Goal: Task Accomplishment & Management: Manage account settings

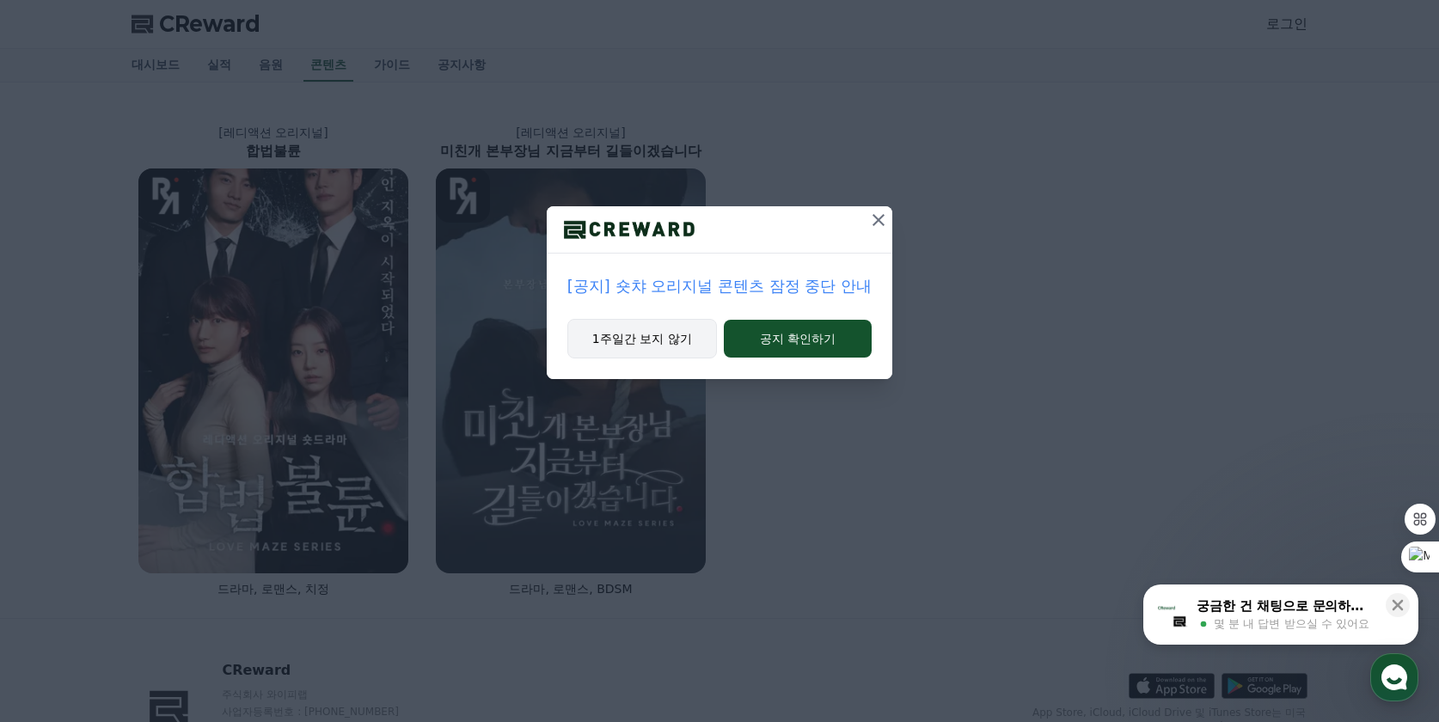
click at [642, 338] on button "1주일간 보지 않기" at bounding box center [642, 339] width 150 height 40
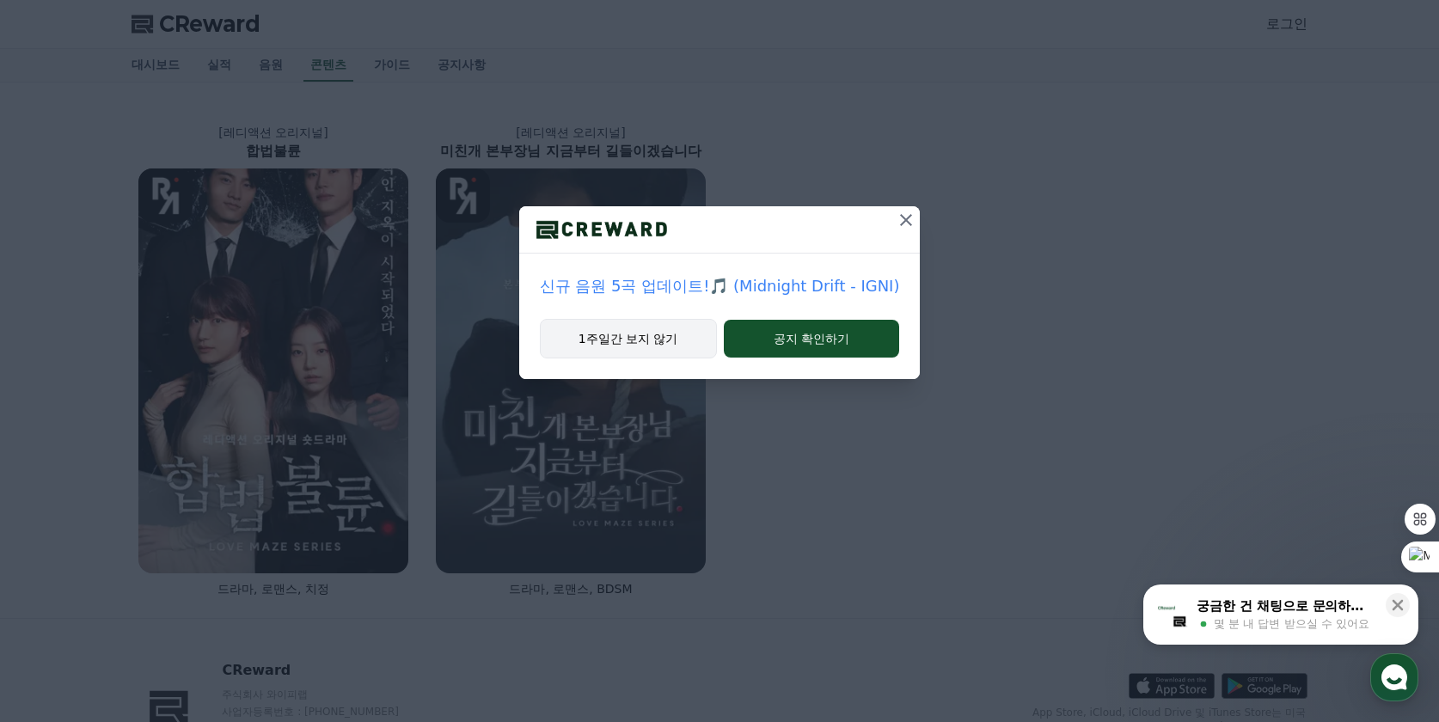
click at [653, 331] on button "1주일간 보지 않기" at bounding box center [628, 339] width 177 height 40
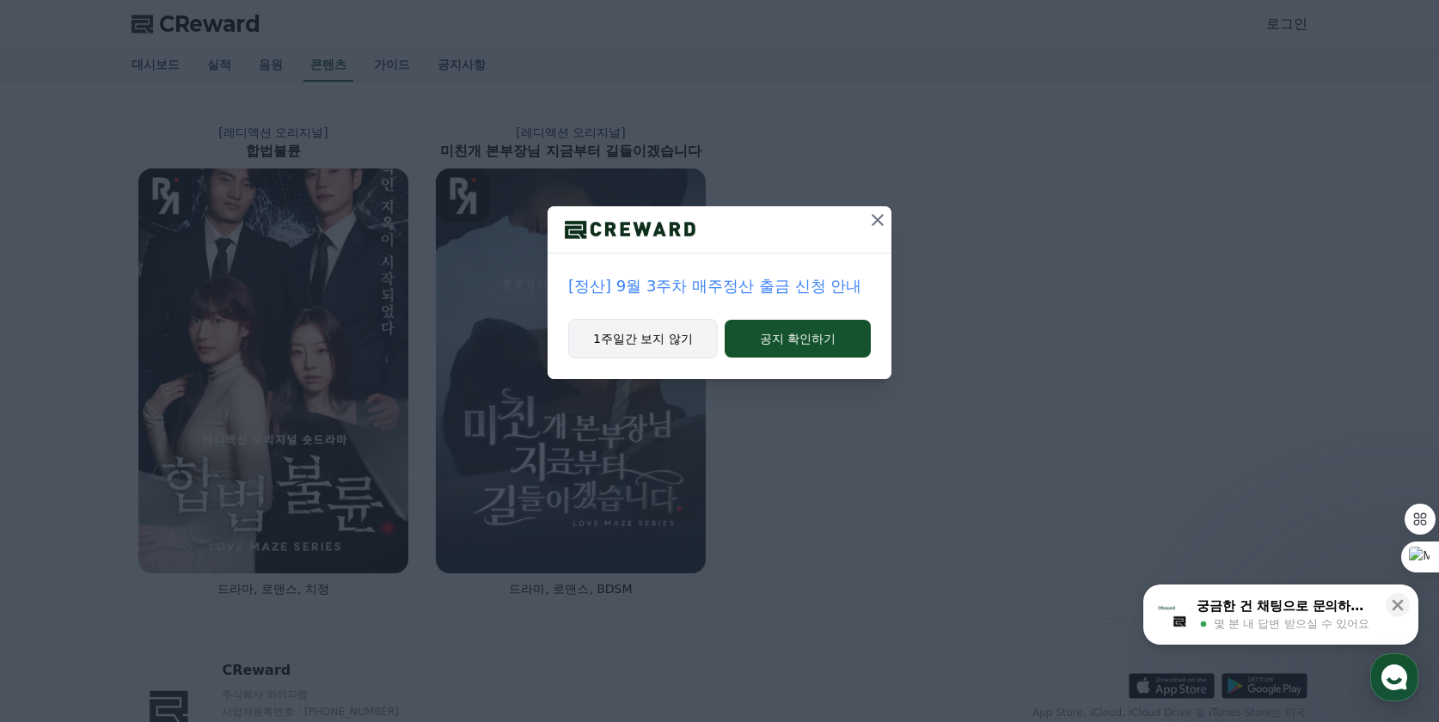
click at [647, 334] on button "1주일간 보지 않기" at bounding box center [643, 339] width 150 height 40
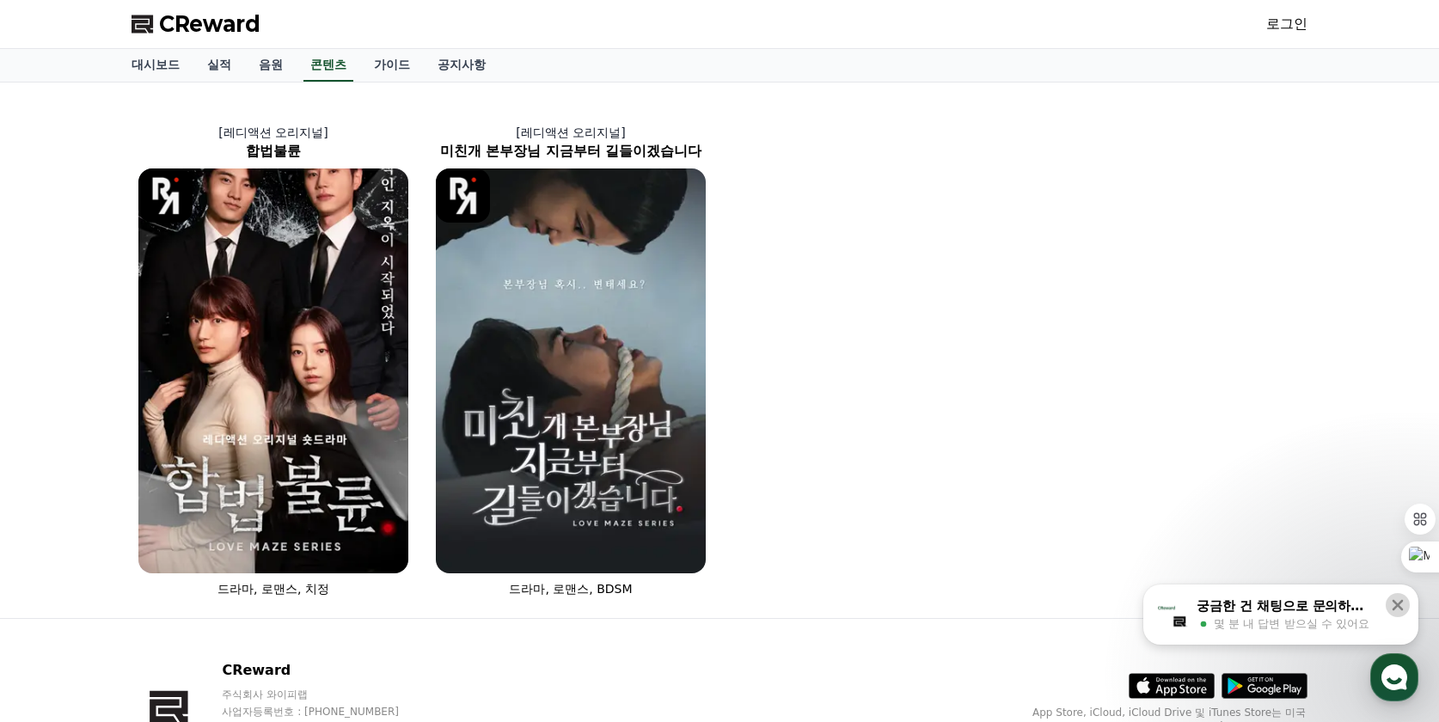
click at [1392, 603] on icon at bounding box center [1397, 605] width 17 height 17
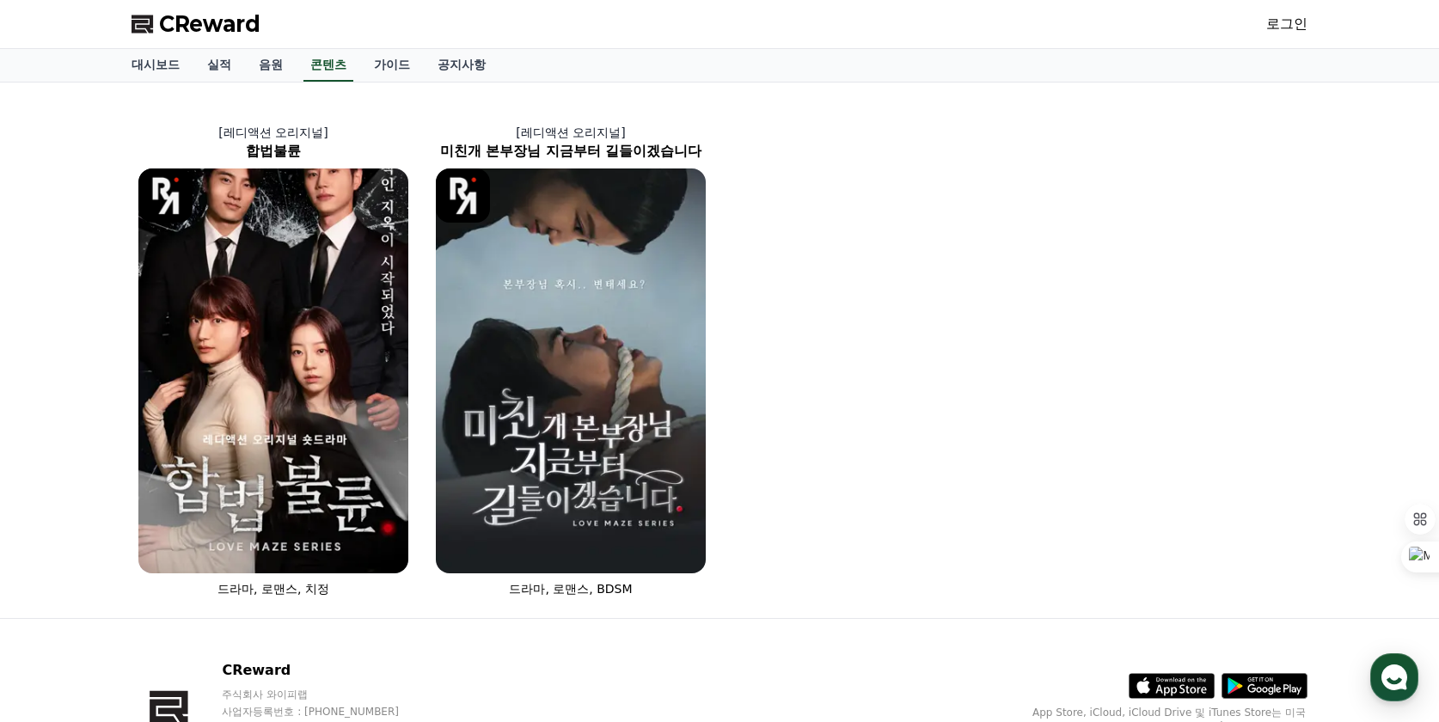
click at [1294, 26] on link "로그인" at bounding box center [1286, 24] width 41 height 21
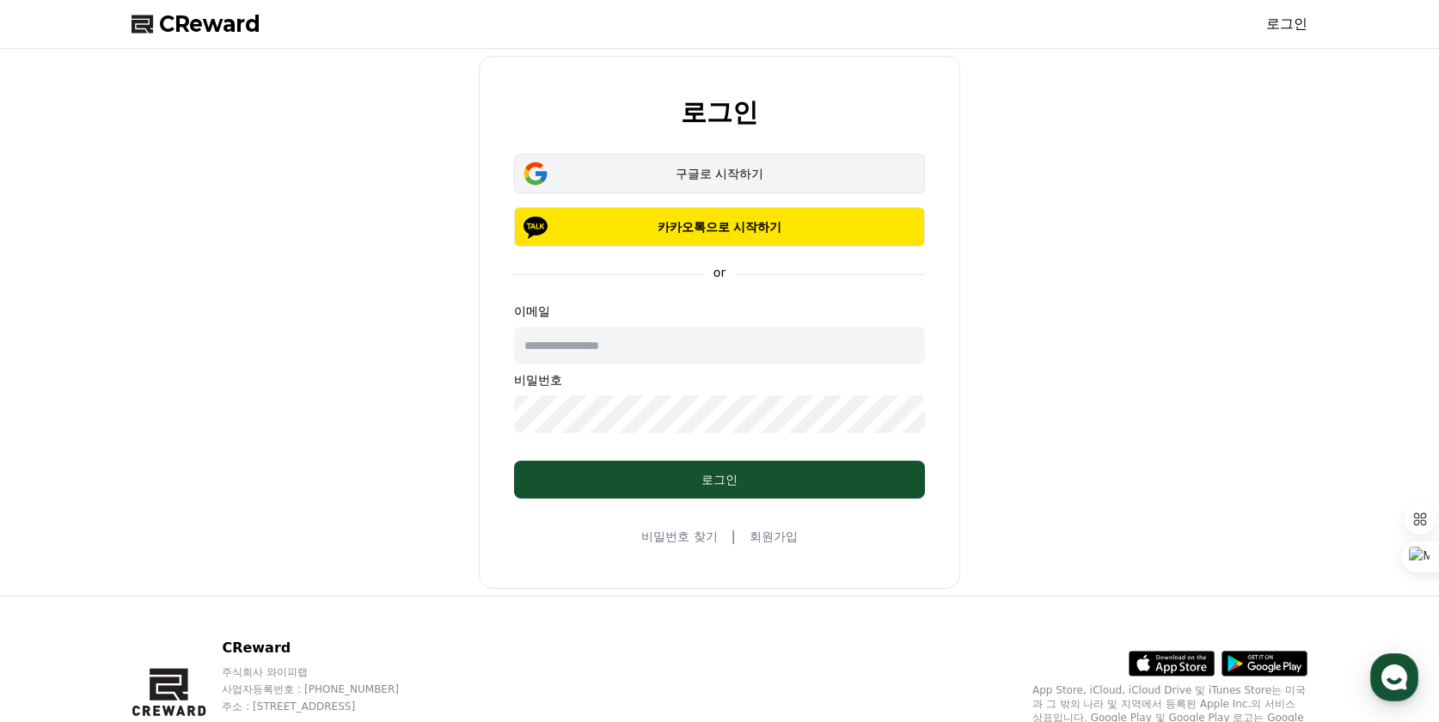
click at [755, 164] on button "구글로 시작하기" at bounding box center [719, 174] width 411 height 40
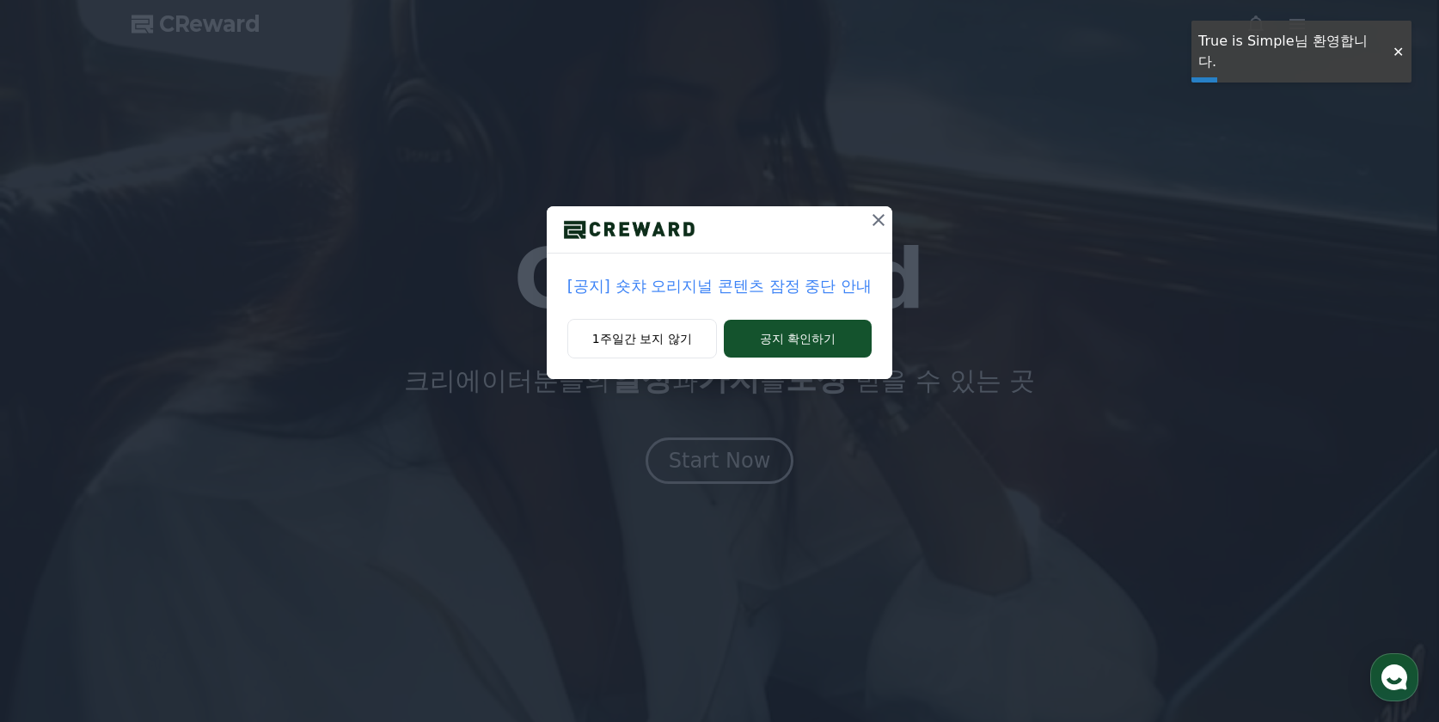
click at [1396, 47] on div "[공지] 숏챠 오리지널 콘텐츠 잠정 중단 안내 1주일간 보지 않기 공지 확인하기" at bounding box center [719, 203] width 1439 height 407
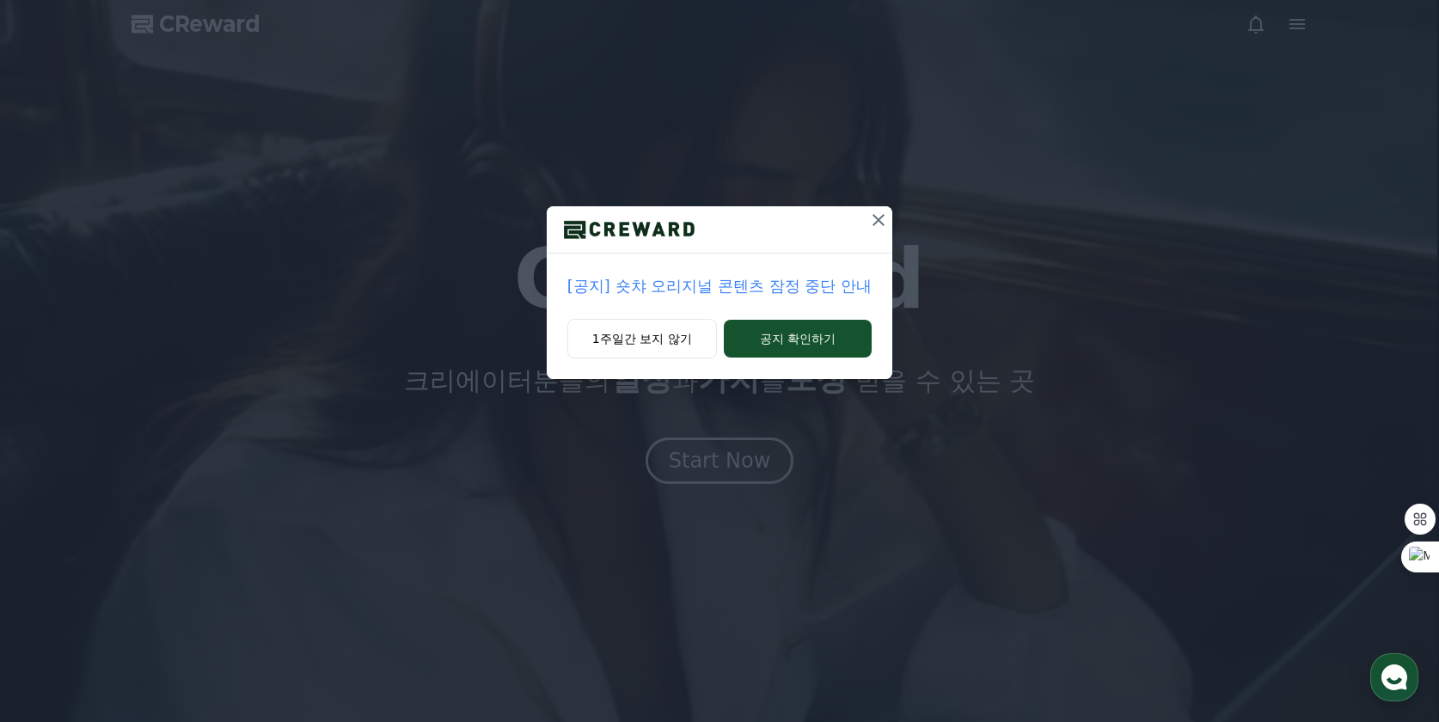
click at [879, 224] on icon at bounding box center [878, 220] width 21 height 21
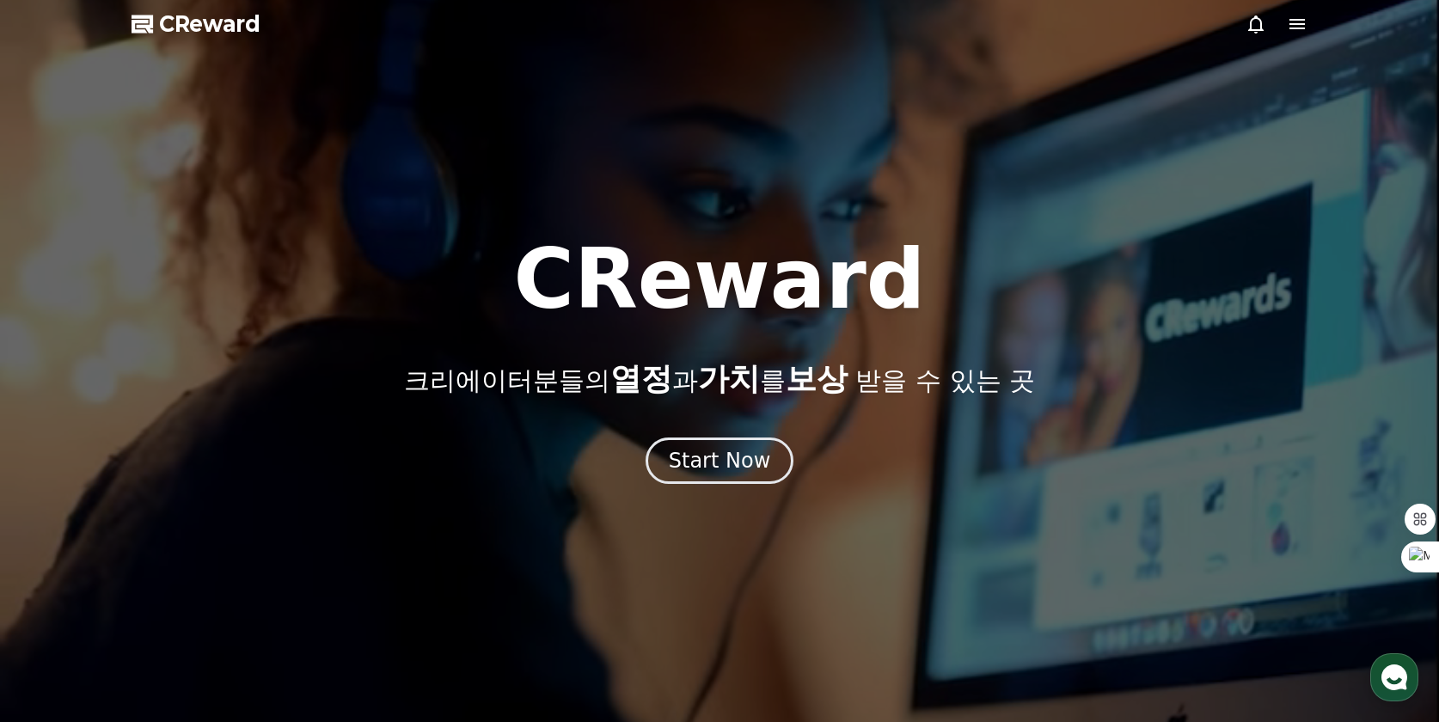
click at [189, 25] on span "CReward" at bounding box center [209, 24] width 101 height 28
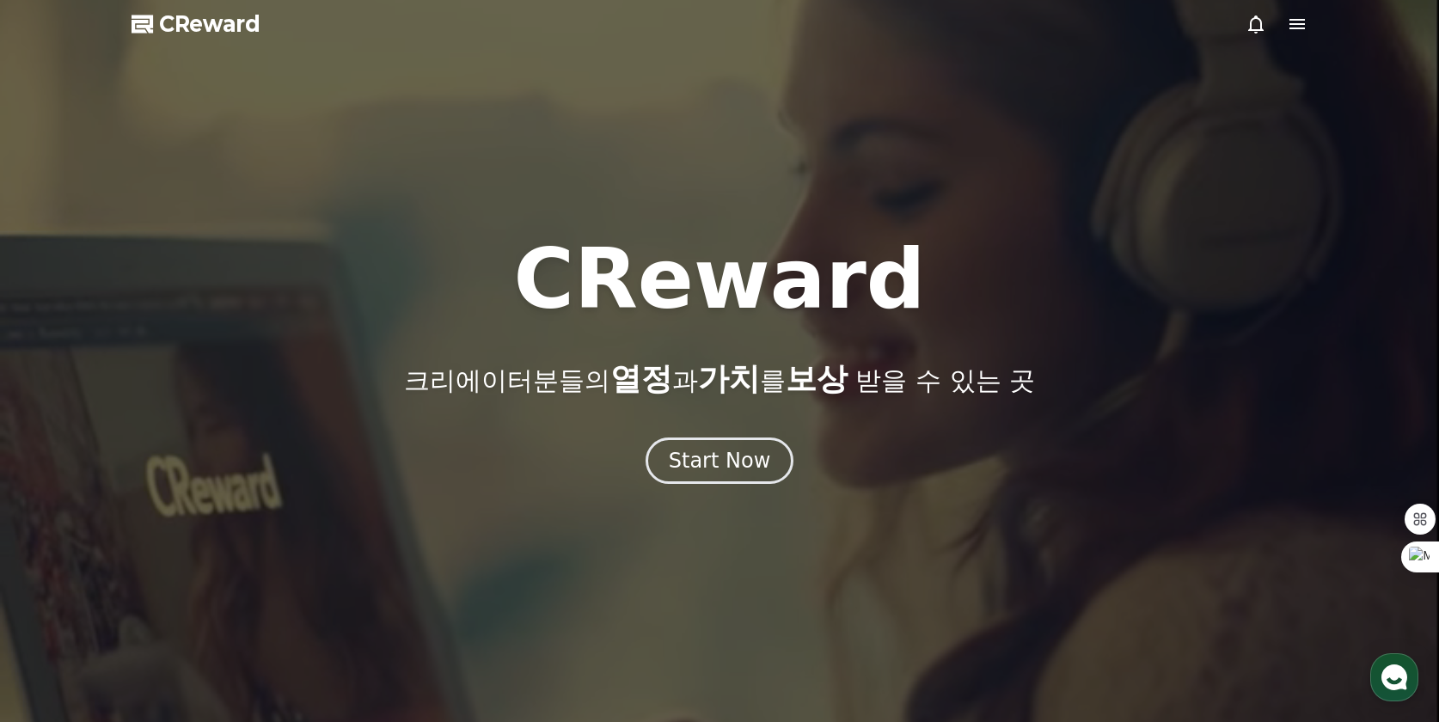
click at [221, 26] on span "CReward" at bounding box center [209, 24] width 101 height 28
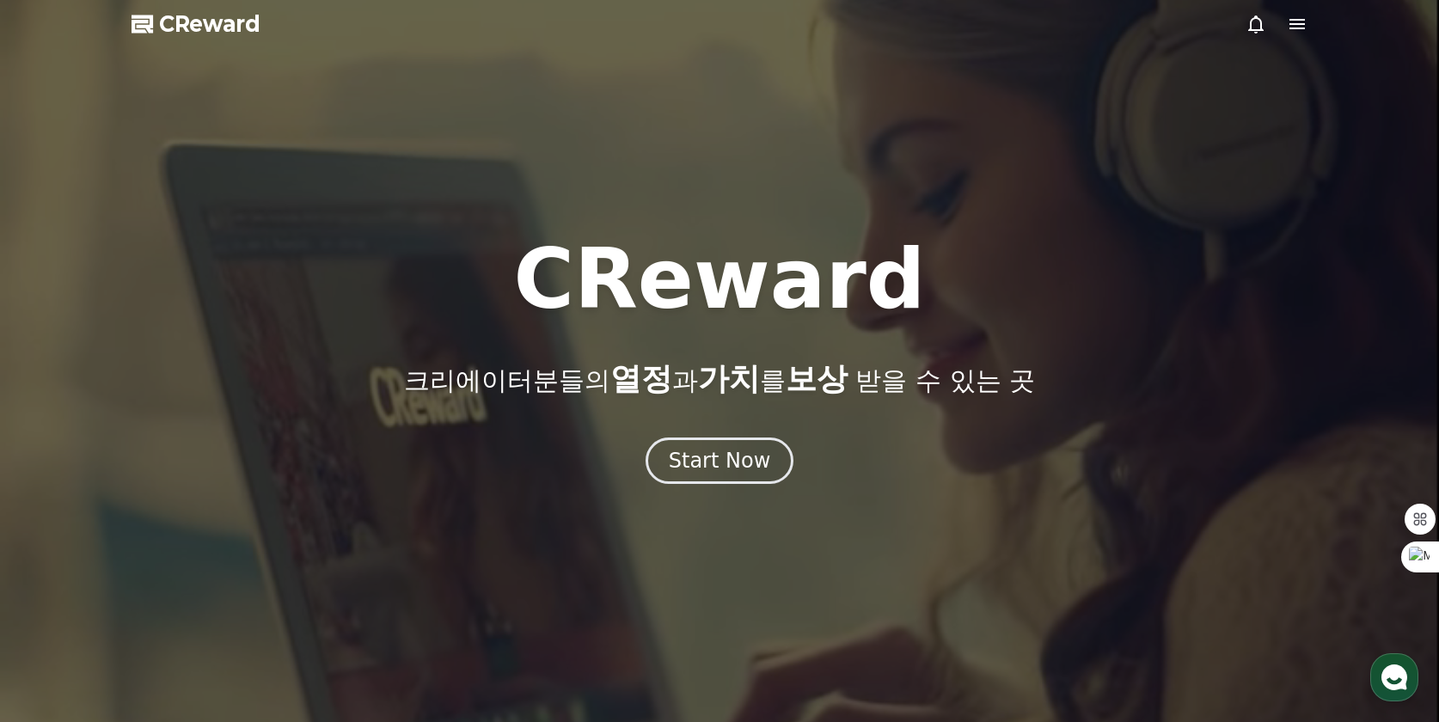
click at [1295, 27] on icon at bounding box center [1297, 24] width 21 height 21
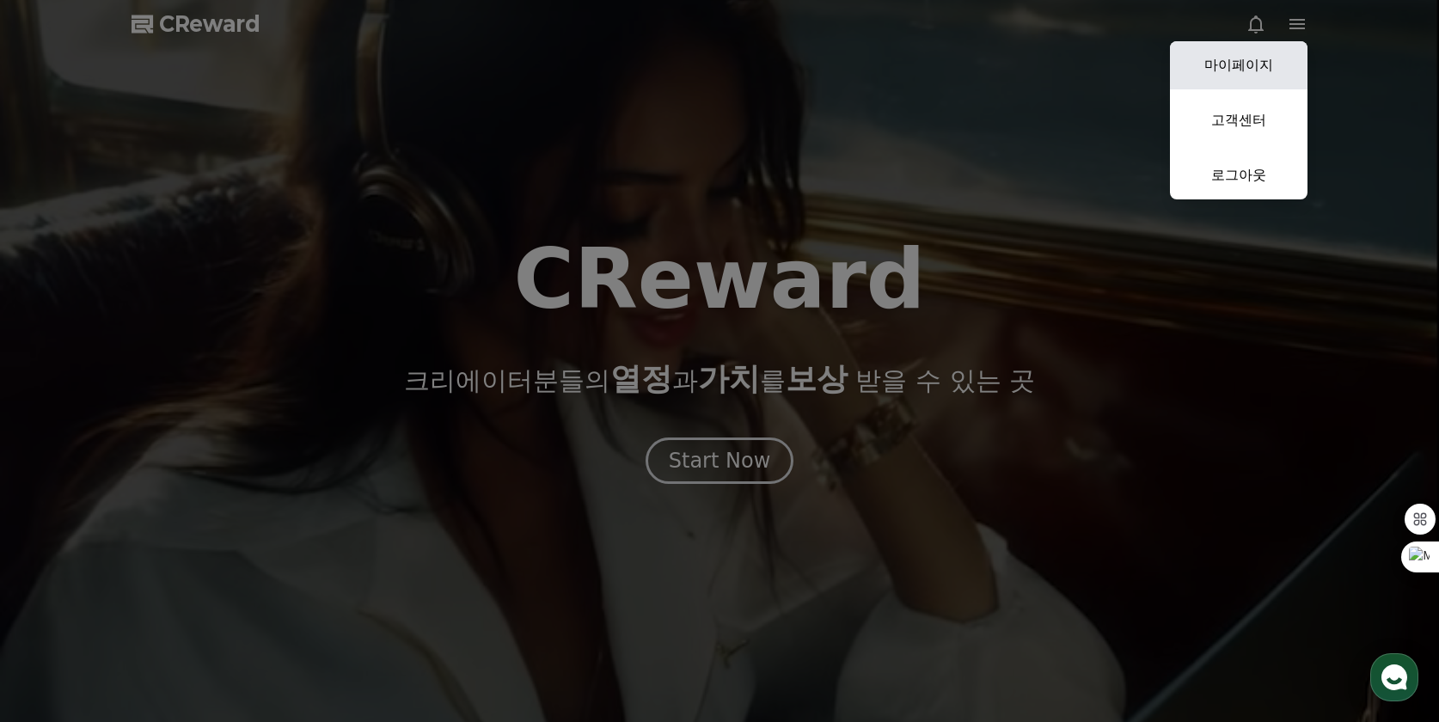
click at [1249, 58] on link "마이페이지" at bounding box center [1239, 65] width 138 height 48
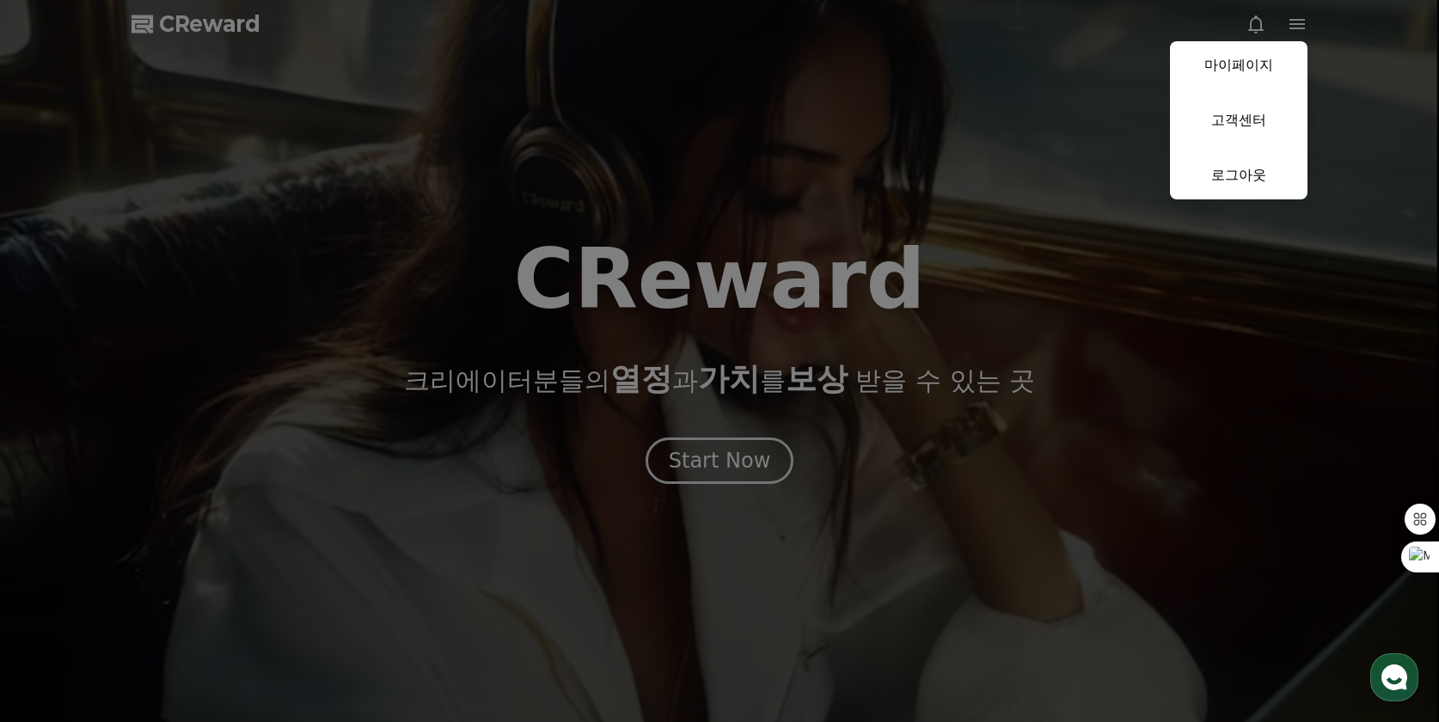
select select "**********"
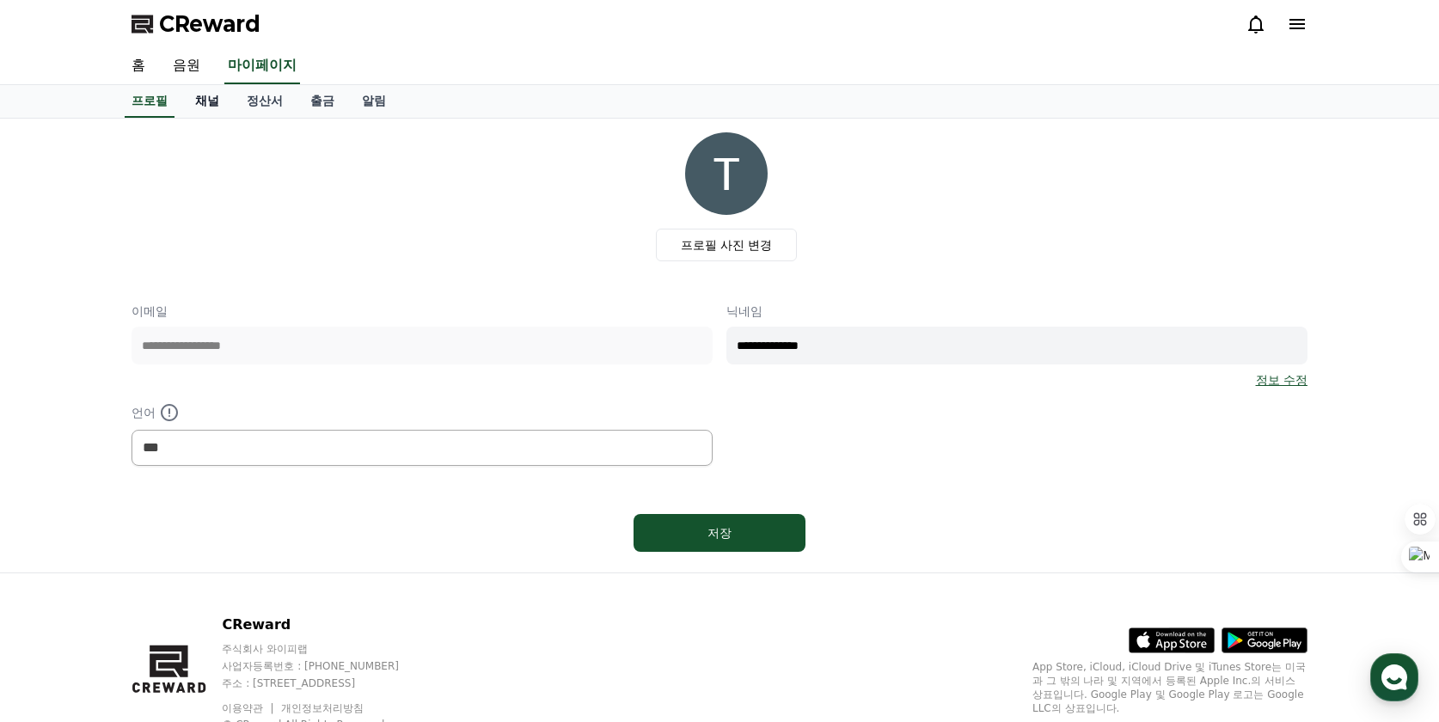
click at [218, 101] on link "채널" at bounding box center [207, 101] width 52 height 33
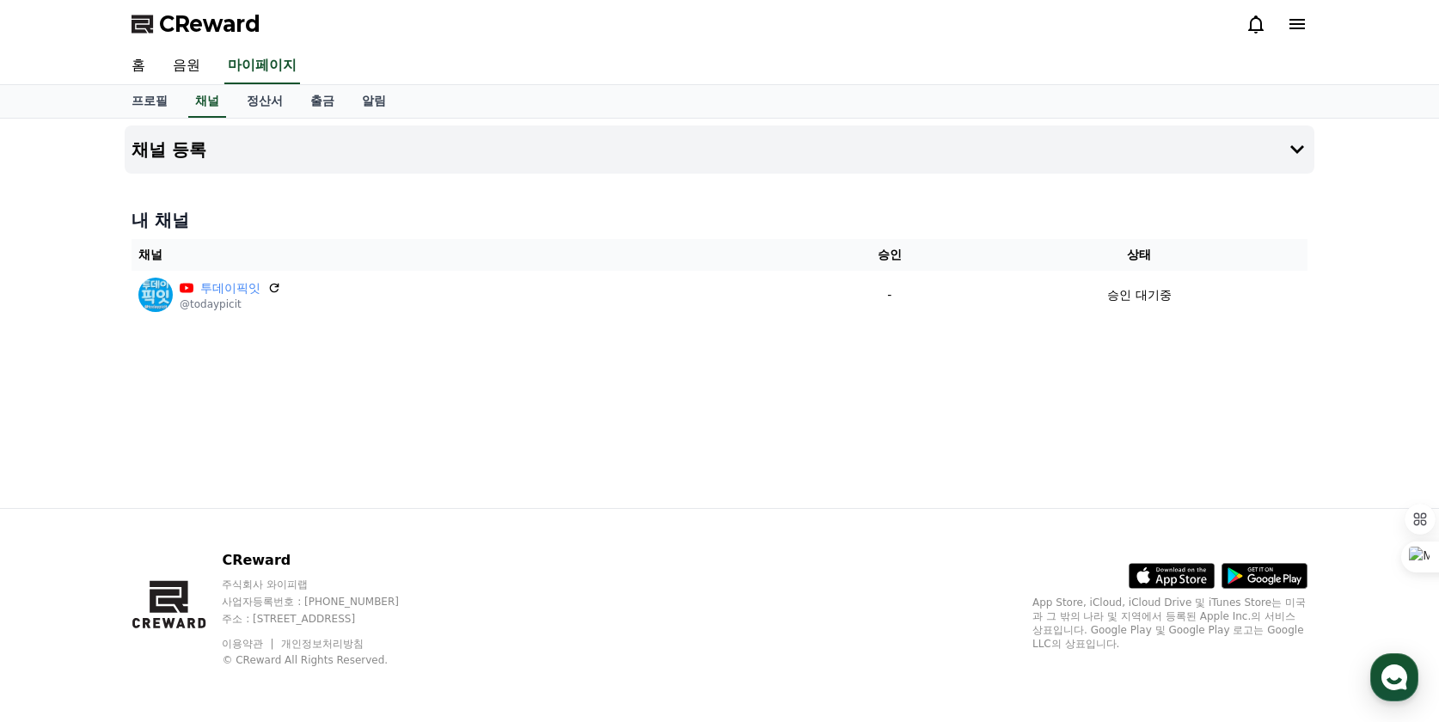
click at [71, 143] on div "채널 등록 내 채널 채널 승인 상태 투데이픽잇 @todaypicit - 승인 대기중" at bounding box center [719, 313] width 1439 height 389
click at [1354, 211] on div "채널 등록 내 채널 채널 승인 상태 투데이픽잇 @todaypicit - 승인 대기중" at bounding box center [719, 313] width 1439 height 389
click at [52, 29] on div "CReward" at bounding box center [719, 24] width 1439 height 48
click at [364, 34] on div "CReward" at bounding box center [720, 24] width 1204 height 48
click at [46, 64] on div "홈 음원 마이페이지" at bounding box center [719, 66] width 1439 height 37
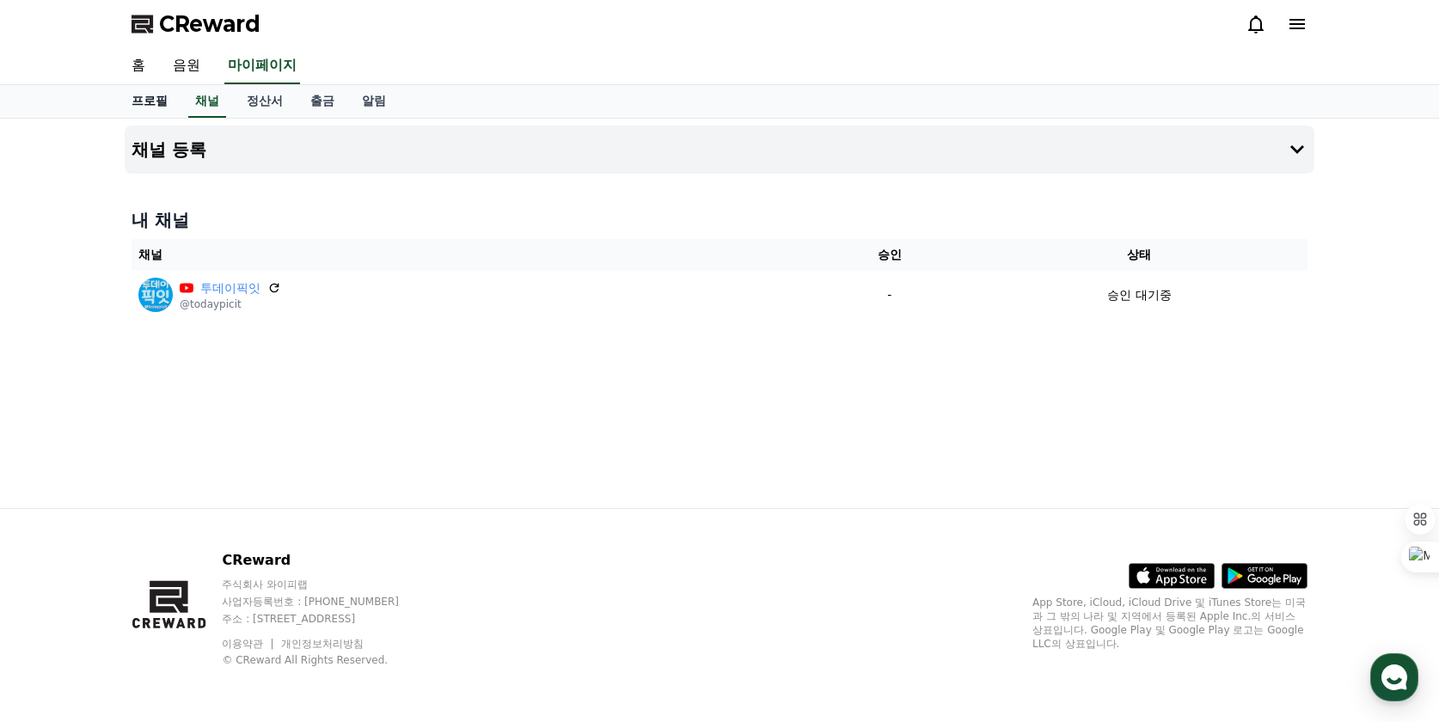
click at [157, 102] on link "프로필" at bounding box center [150, 101] width 64 height 33
select select "**********"
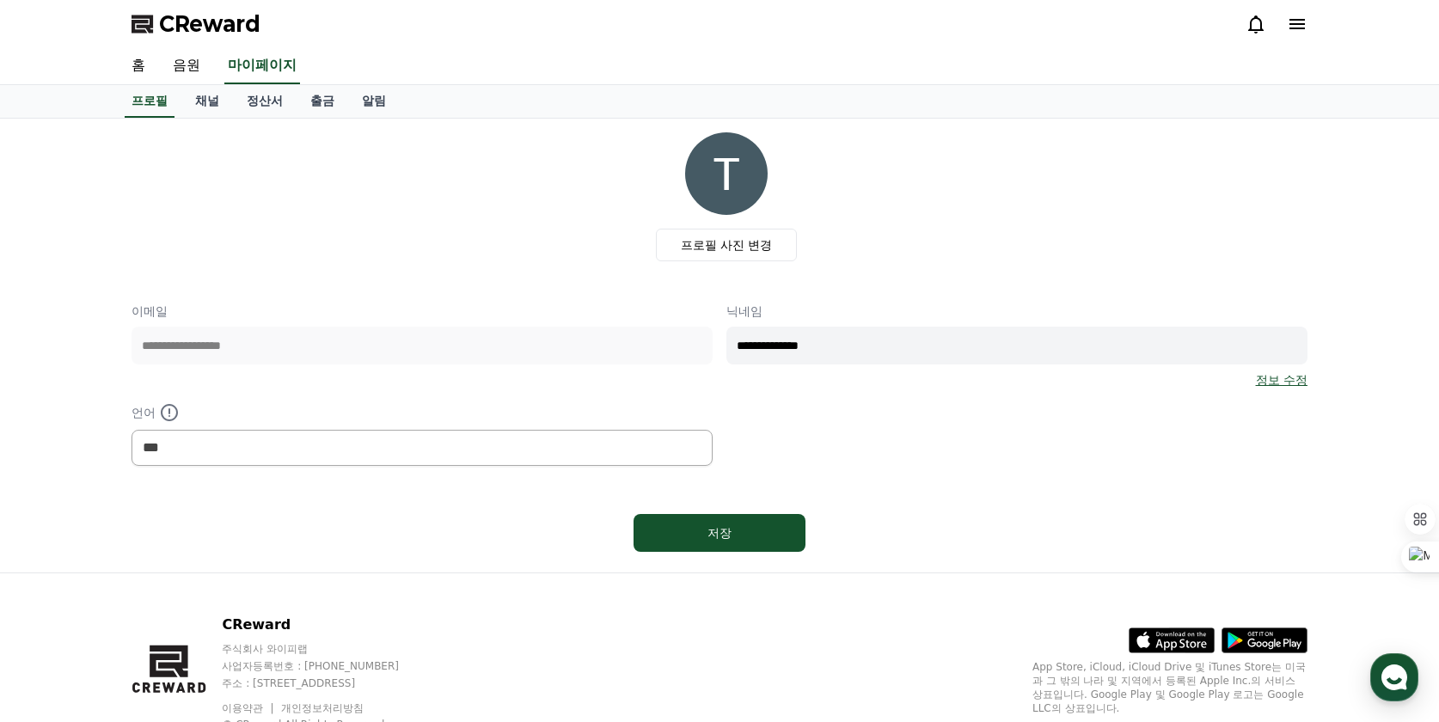
click at [453, 55] on div "홈 음원 마이페이지" at bounding box center [720, 66] width 1204 height 36
click at [181, 58] on link "음원" at bounding box center [186, 66] width 55 height 36
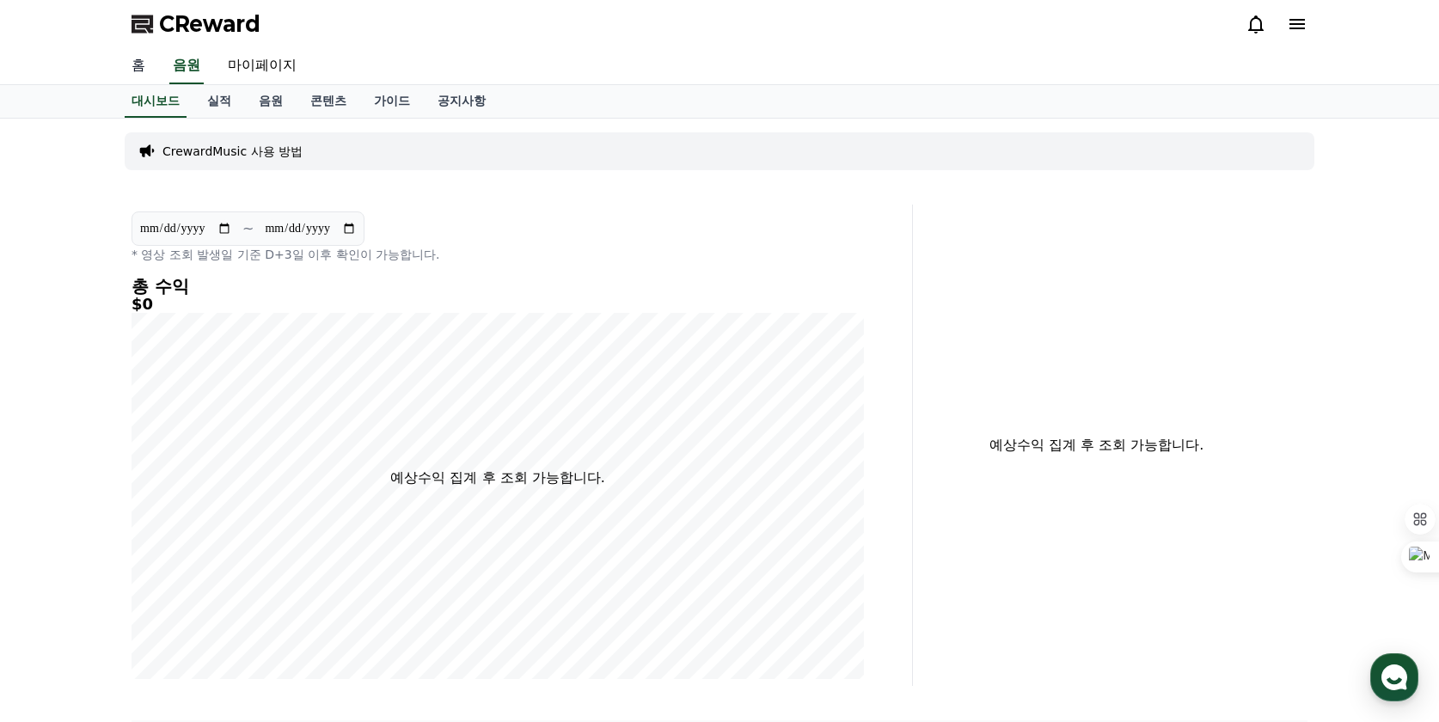
click at [138, 61] on link "홈" at bounding box center [138, 66] width 41 height 36
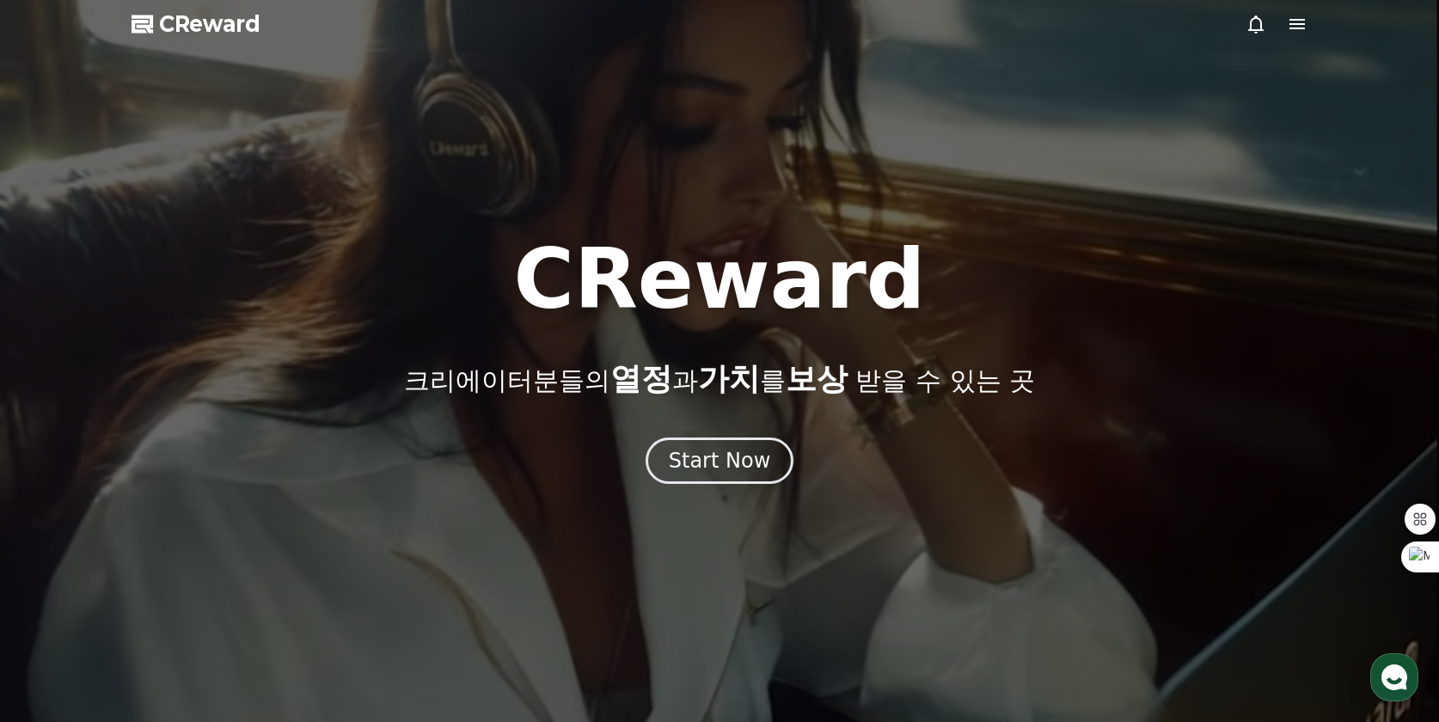
click at [1295, 21] on icon at bounding box center [1297, 24] width 21 height 21
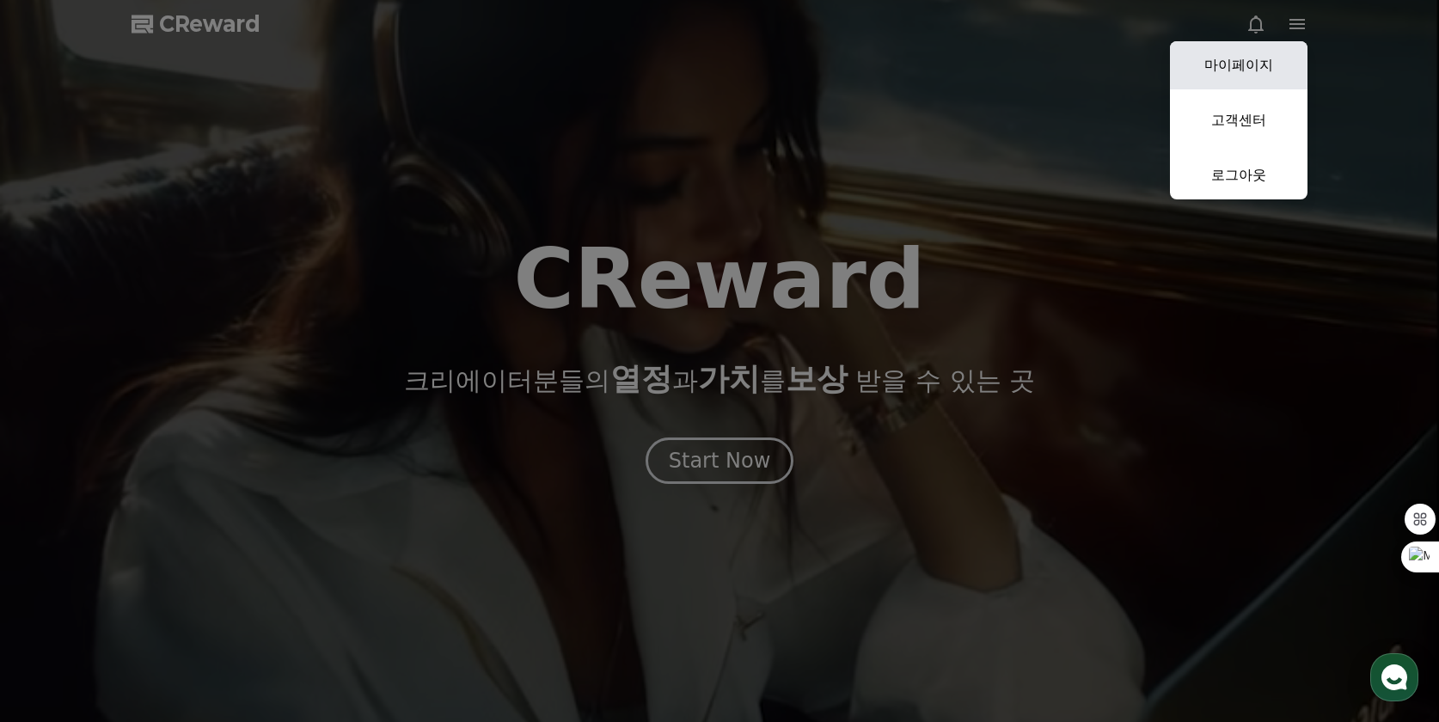
click at [1255, 71] on link "마이페이지" at bounding box center [1239, 65] width 138 height 48
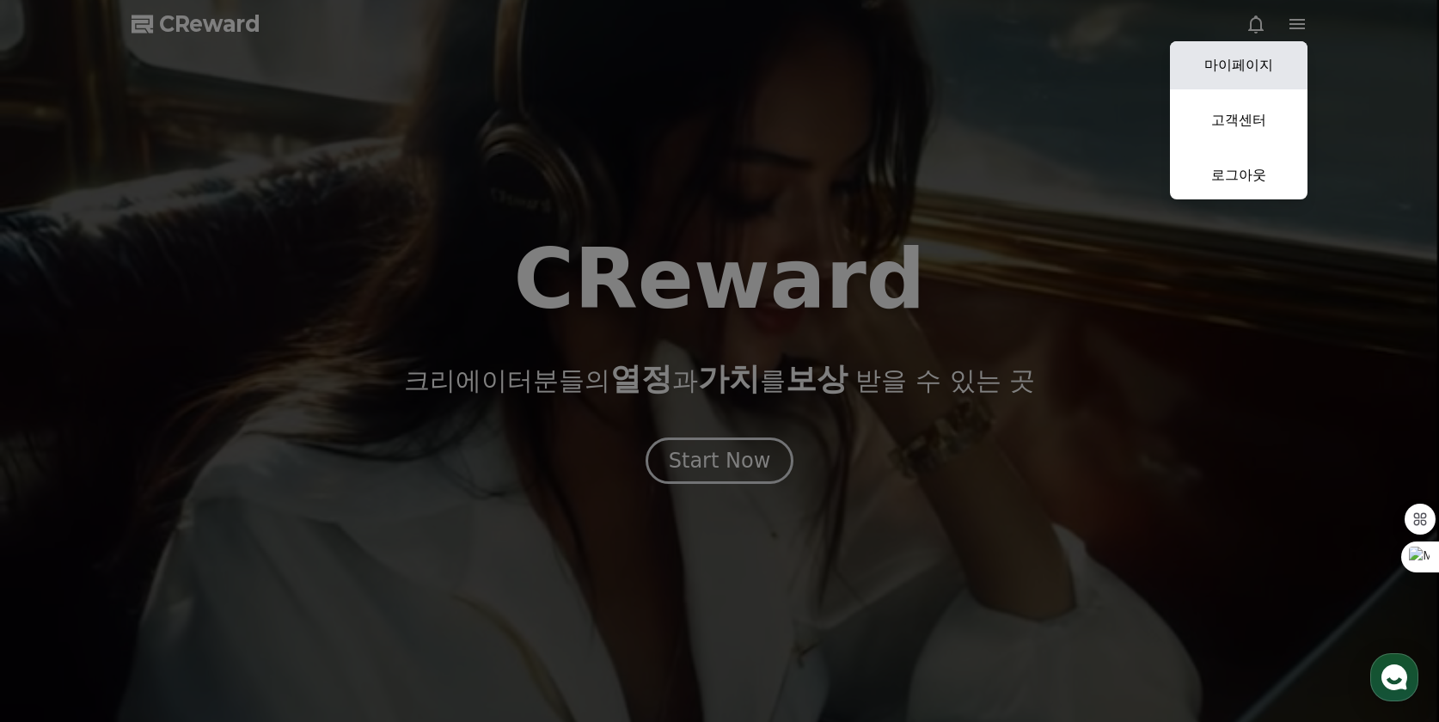
select select "**********"
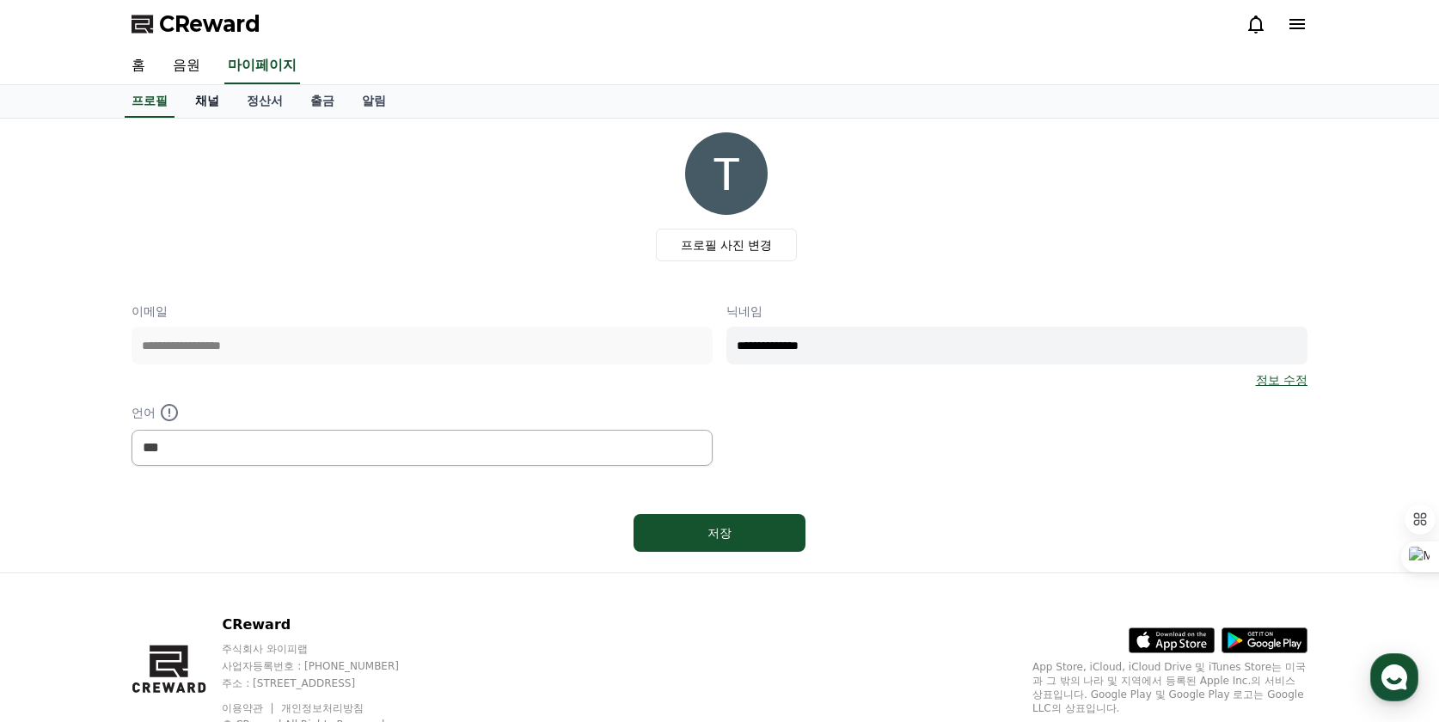
click at [201, 103] on link "채널" at bounding box center [207, 101] width 52 height 33
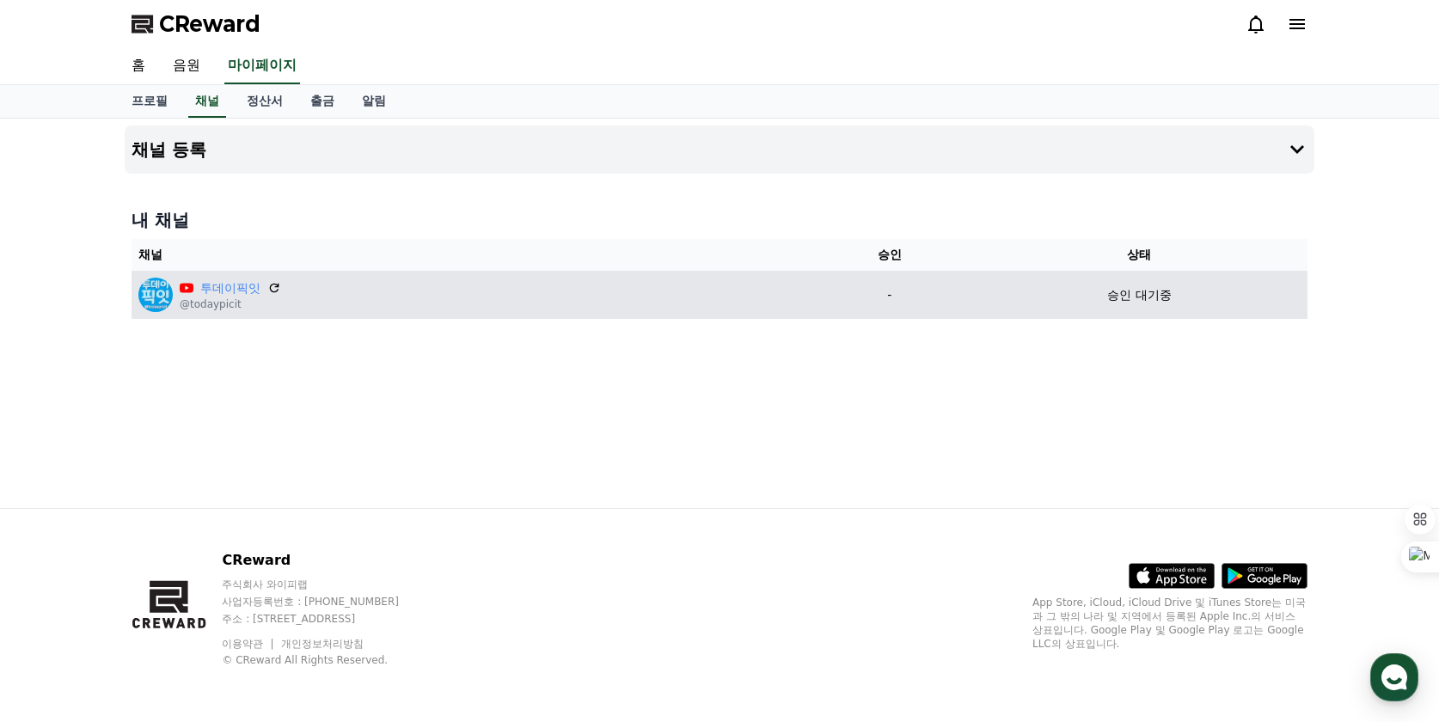
click at [1131, 294] on p "승인 대기중" at bounding box center [1139, 295] width 64 height 18
click at [273, 289] on icon at bounding box center [274, 287] width 15 height 15
